Goal: Download file/media

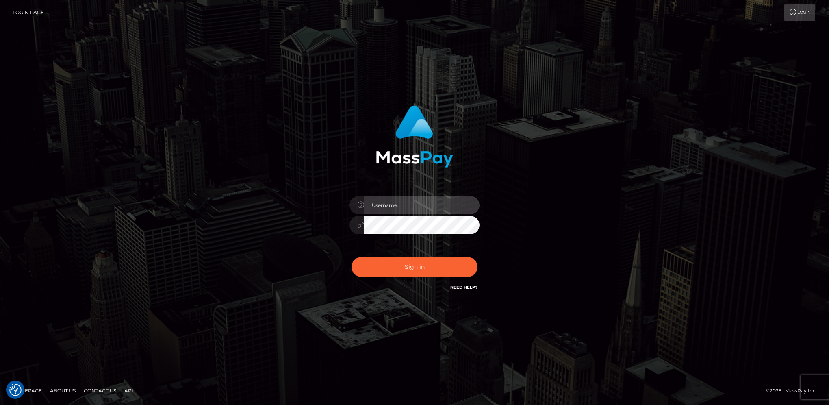
type input "hengland"
click at [428, 264] on button "Sign in" at bounding box center [414, 267] width 126 height 20
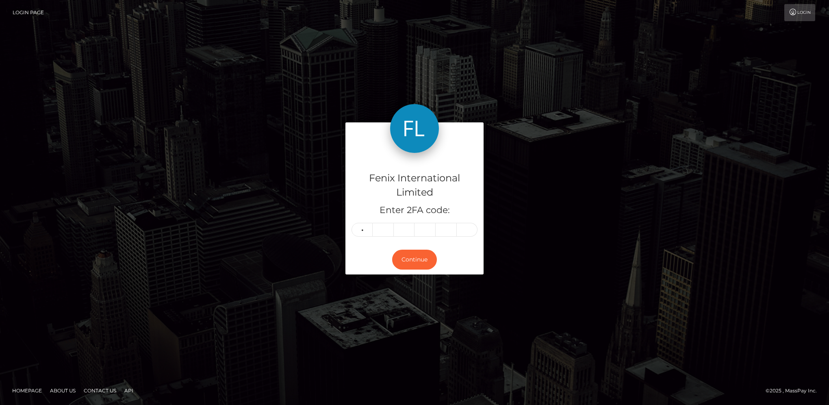
type input "5"
type input "3"
type input "2"
type input "5"
type input "2"
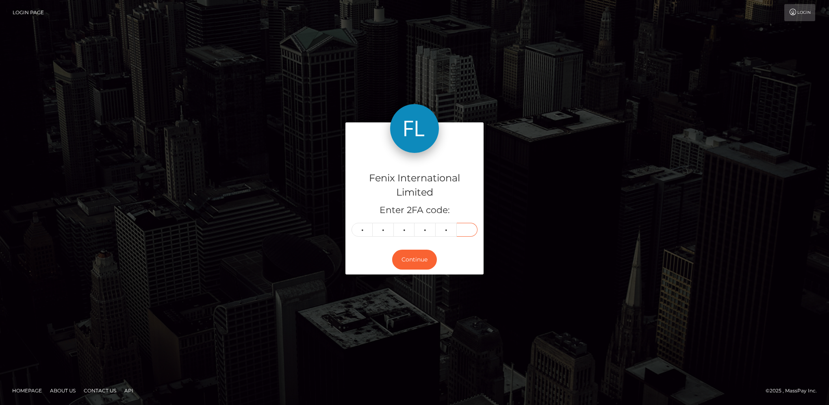
type input "1"
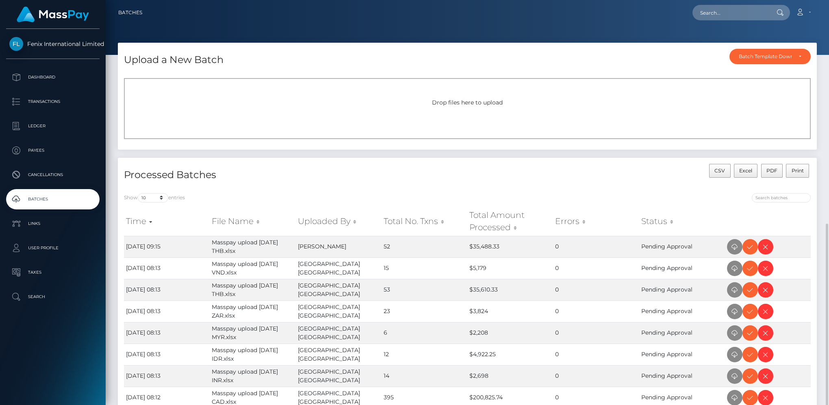
scroll to position [127, 0]
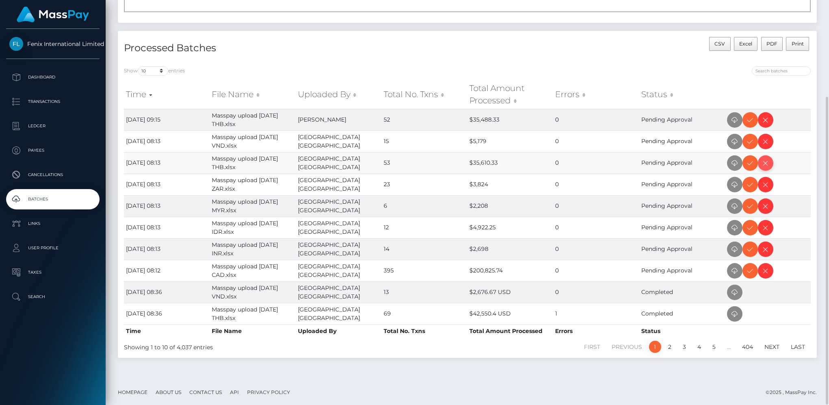
click at [764, 158] on icon at bounding box center [766, 163] width 10 height 10
